Goal: Navigation & Orientation: Find specific page/section

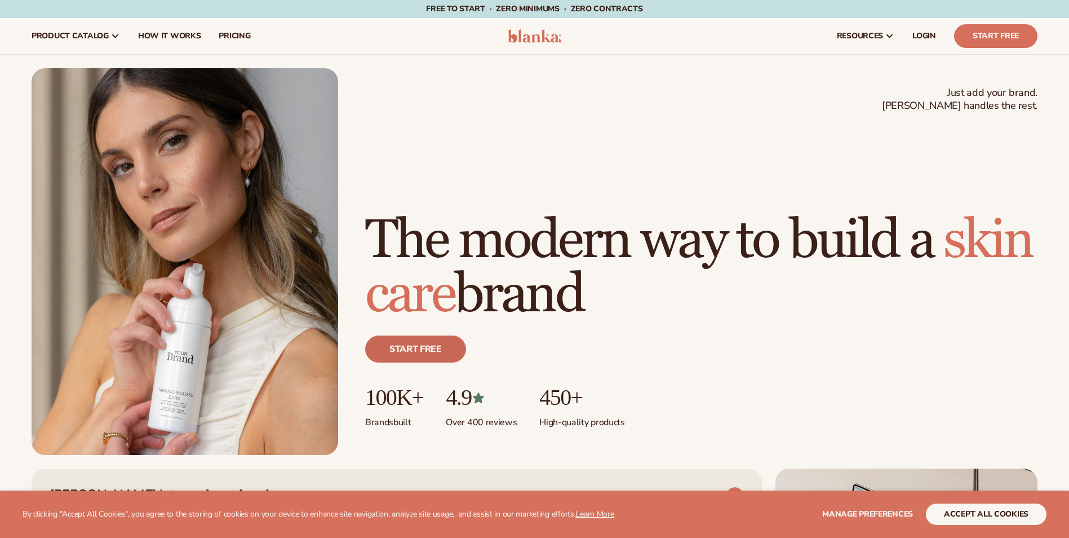
click at [435, 352] on link "Start free" at bounding box center [415, 348] width 101 height 27
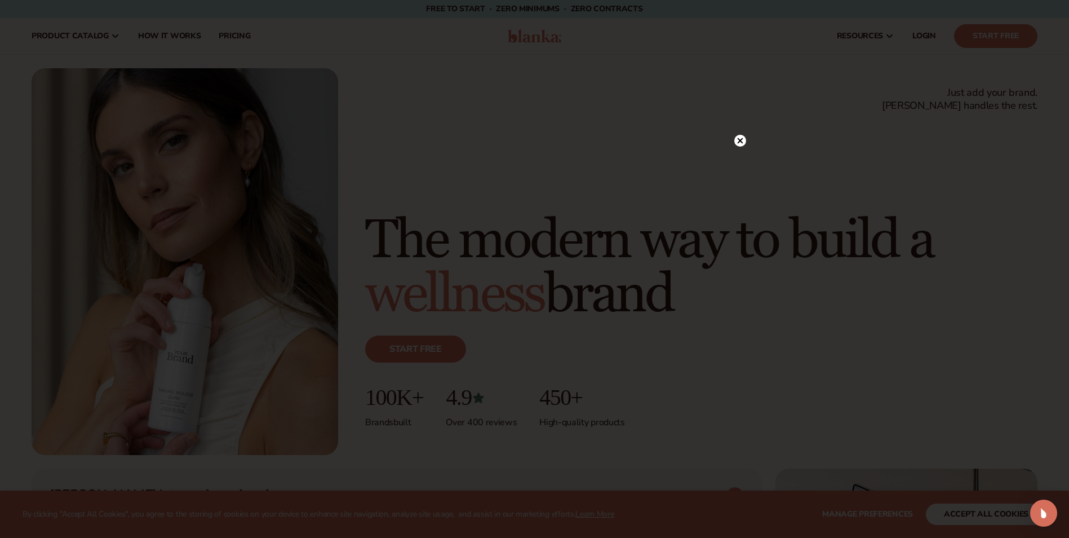
click at [732, 141] on div "Join The Community" at bounding box center [535, 268] width 406 height 257
click at [743, 137] on circle at bounding box center [740, 141] width 12 height 12
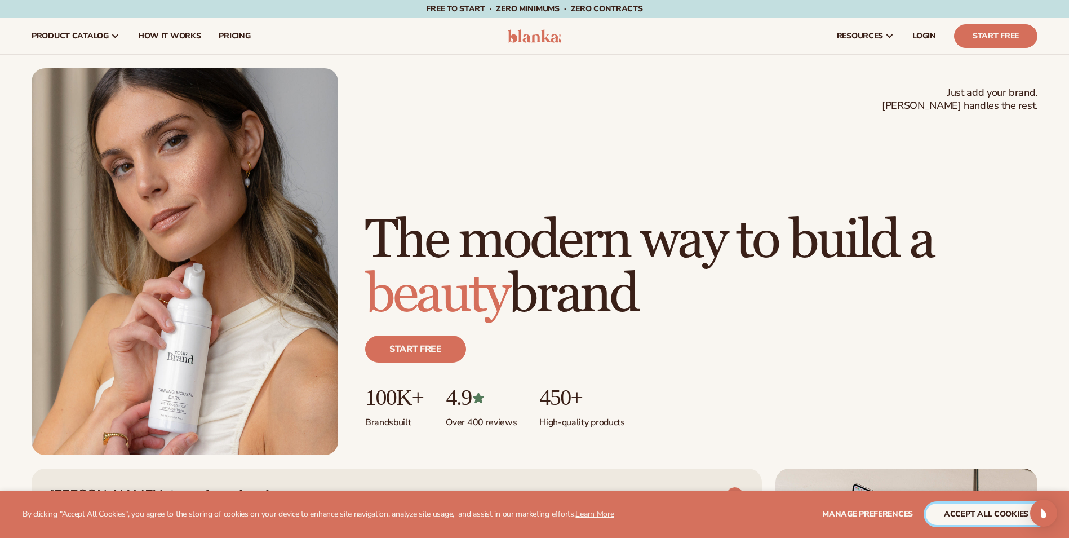
click at [1003, 518] on button "accept all cookies" at bounding box center [986, 513] width 121 height 21
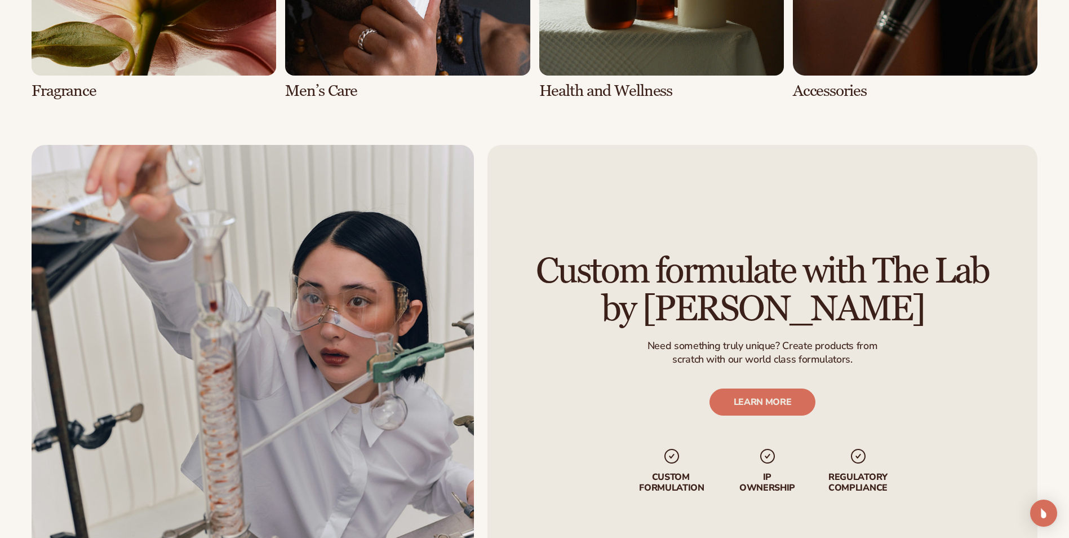
scroll to position [3289, 0]
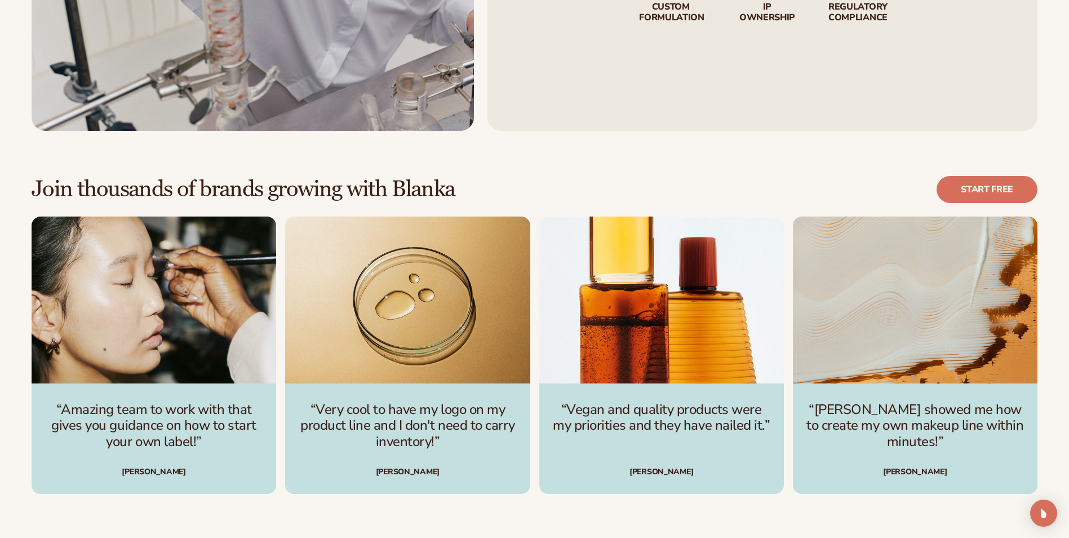
click at [739, 424] on p "“Vegan and quality products were my priorities and they have nailed it.”" at bounding box center [661, 417] width 217 height 33
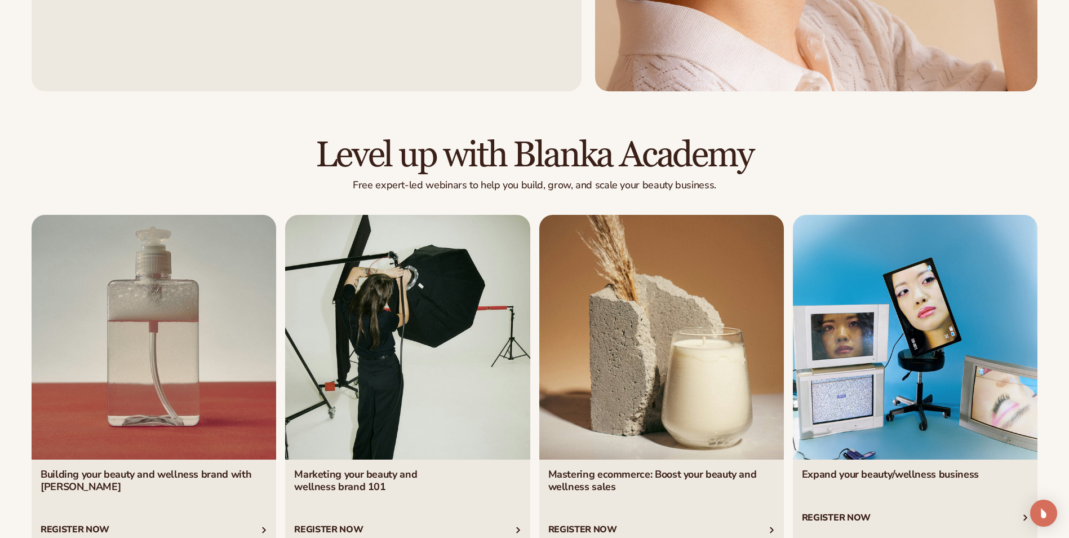
scroll to position [4429, 0]
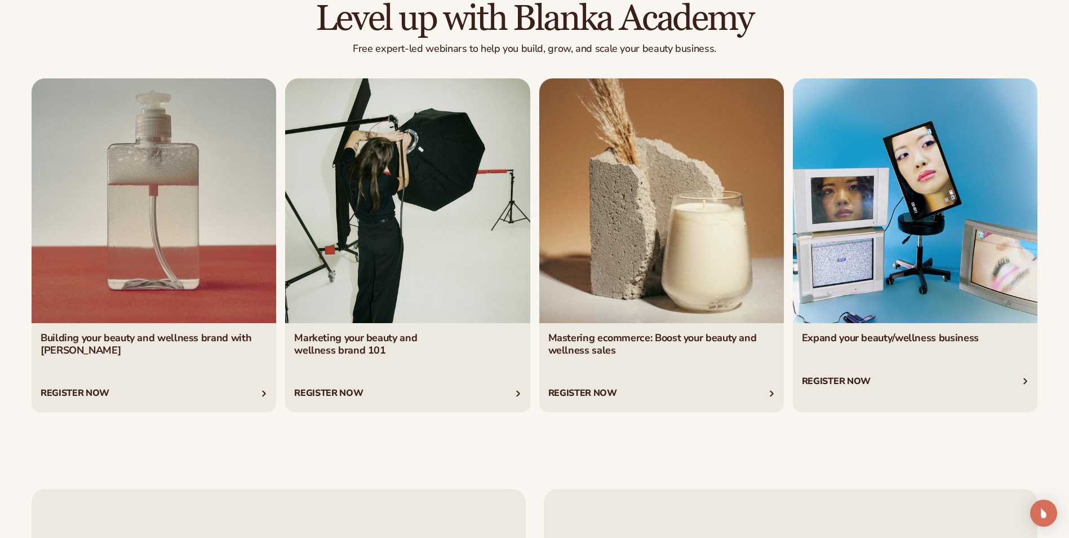
click at [952, 339] on link "4 / 4" at bounding box center [915, 245] width 245 height 334
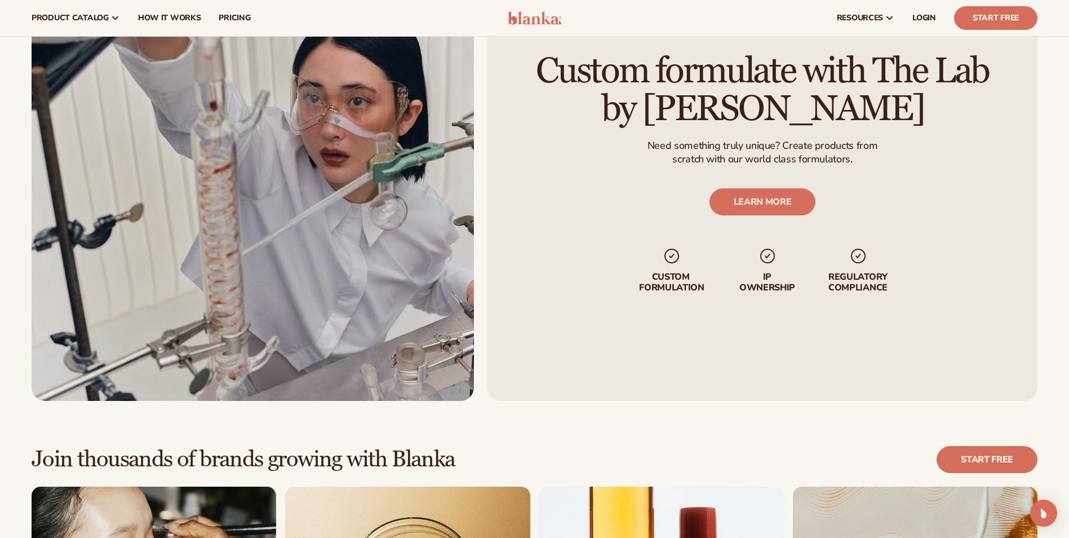
scroll to position [2550, 0]
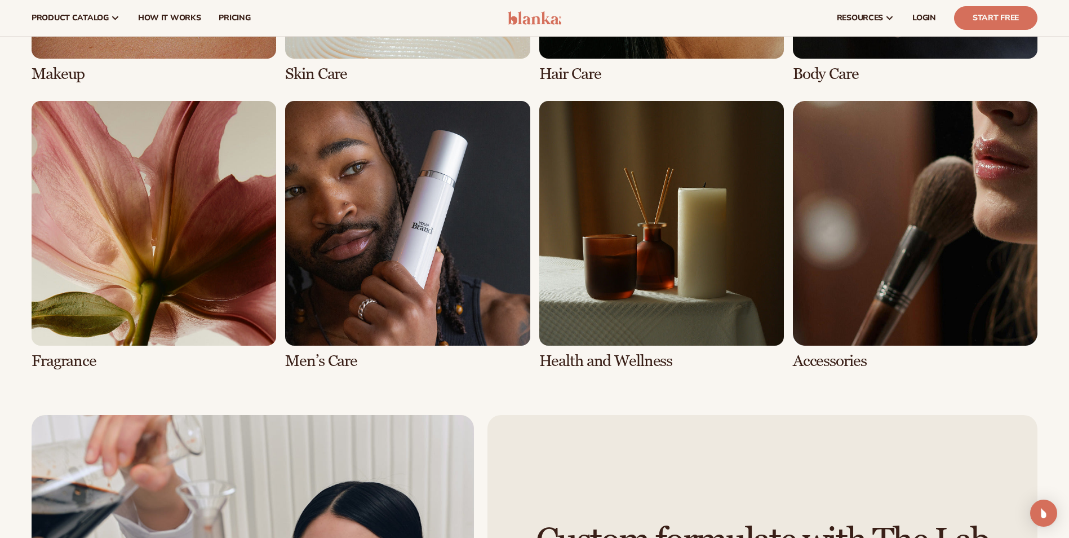
click at [517, 263] on link "6 / 8" at bounding box center [407, 235] width 245 height 269
click at [250, 256] on link "5 / 8" at bounding box center [154, 235] width 245 height 269
click at [251, 259] on link "5 / 8" at bounding box center [154, 235] width 245 height 269
click at [249, 352] on link "5 / 8" at bounding box center [154, 235] width 245 height 269
click at [341, 363] on link "6 / 8" at bounding box center [407, 235] width 245 height 269
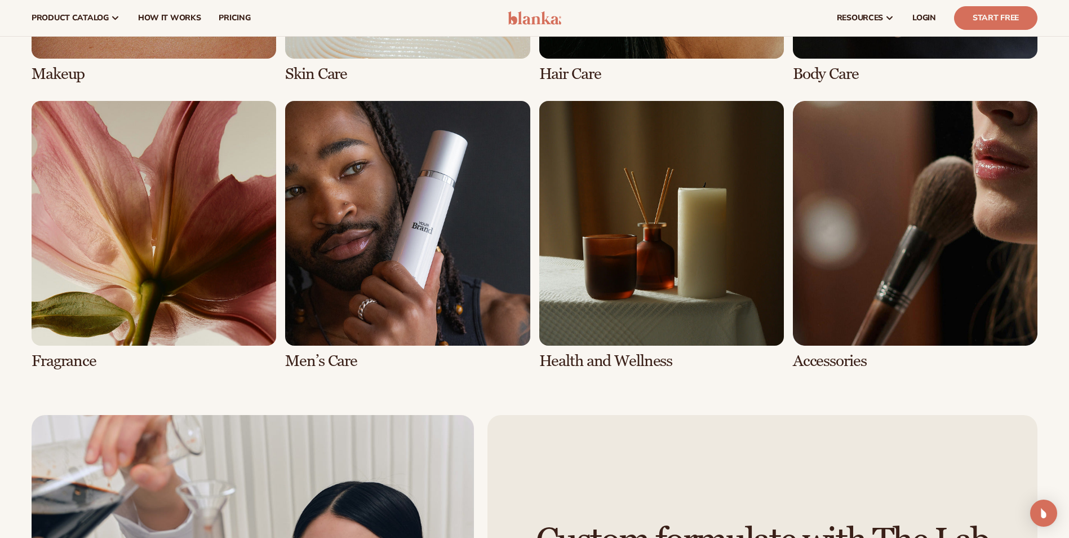
click at [189, 353] on link "5 / 8" at bounding box center [154, 235] width 245 height 269
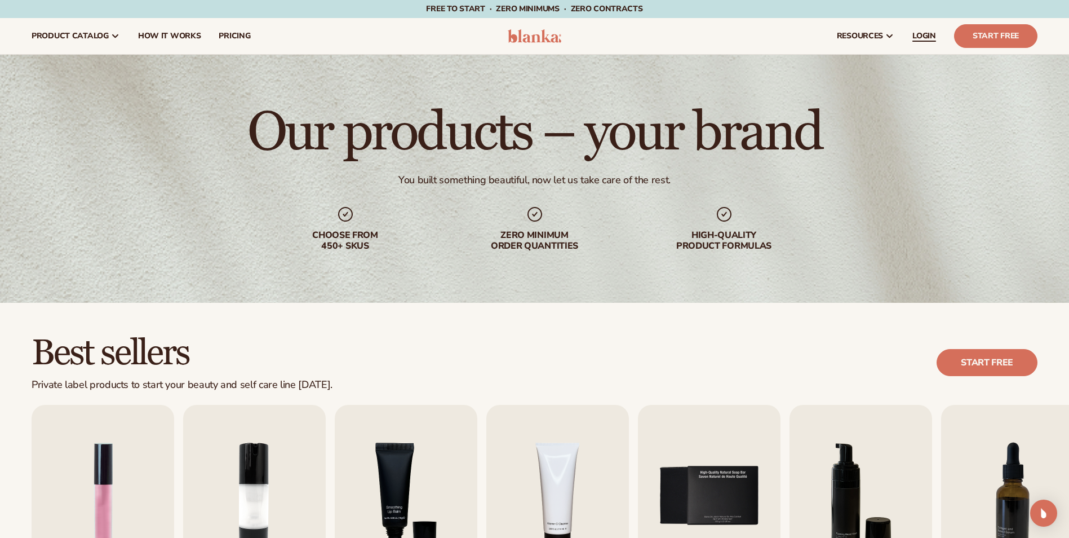
click at [913, 33] on span "LOGIN" at bounding box center [924, 36] width 24 height 9
